Goal: Task Accomplishment & Management: Manage account settings

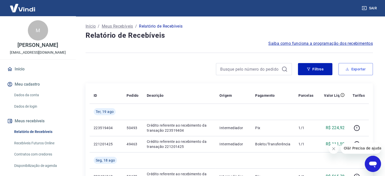
click at [360, 69] on button "Exportar" at bounding box center [356, 69] width 34 height 12
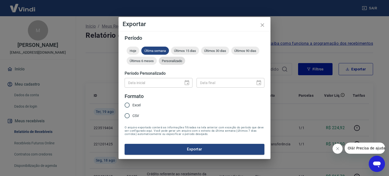
click at [176, 59] on div "Personalizado" at bounding box center [172, 61] width 26 height 8
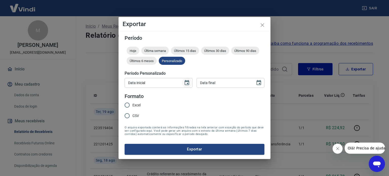
click at [188, 81] on icon "Choose date" at bounding box center [187, 82] width 5 height 5
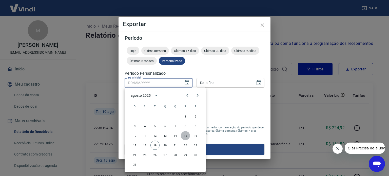
click at [186, 138] on button "15" at bounding box center [185, 135] width 9 height 9
type input "[DATE]"
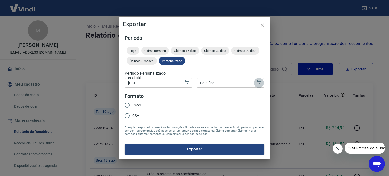
click at [260, 83] on icon "Choose date" at bounding box center [259, 83] width 6 height 6
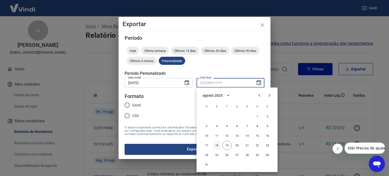
click at [215, 144] on button "18" at bounding box center [216, 145] width 9 height 9
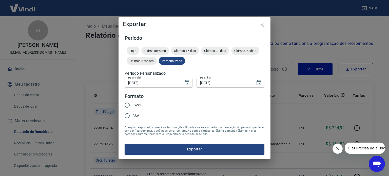
type input "[DATE]"
click at [126, 106] on input "Excel" at bounding box center [127, 105] width 11 height 11
radio input "true"
click at [191, 151] on button "Exportar" at bounding box center [195, 149] width 140 height 11
